Goal: Information Seeking & Learning: Learn about a topic

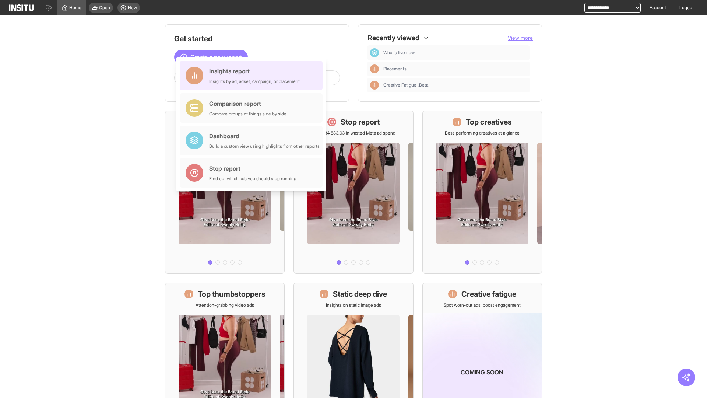
click at [253, 76] on div "Insights report Insights by ad, adset, campaign, or placement" at bounding box center [254, 76] width 91 height 18
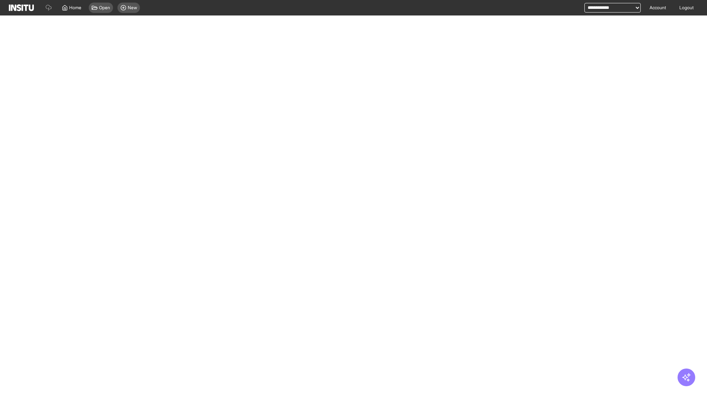
select select "**"
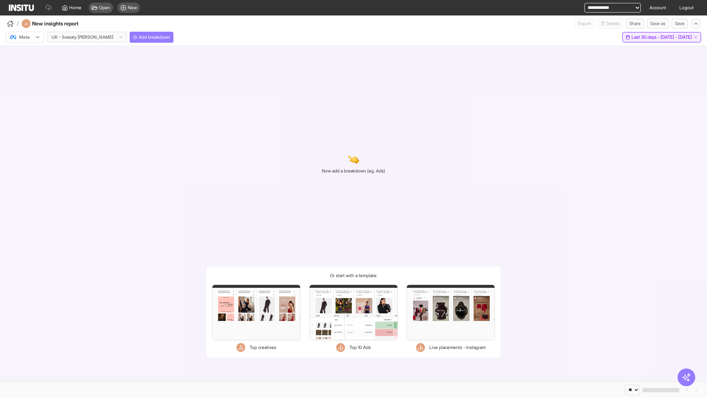
click at [645, 37] on span "Last 30 days - [DATE] - [DATE]" at bounding box center [662, 37] width 60 height 6
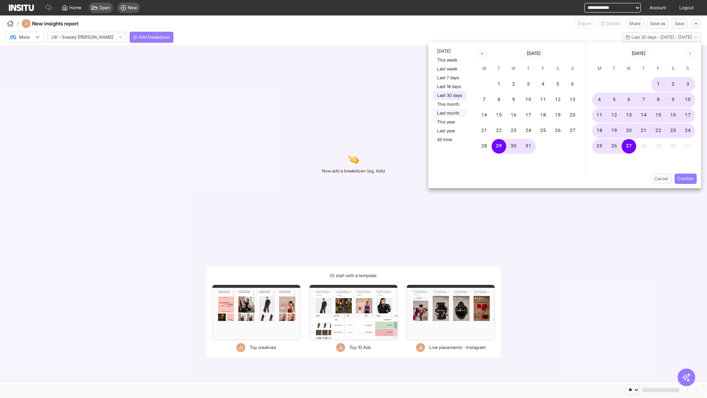
click at [449, 113] on button "Last month" at bounding box center [450, 113] width 34 height 9
